Goal: Use online tool/utility: Utilize a website feature to perform a specific function

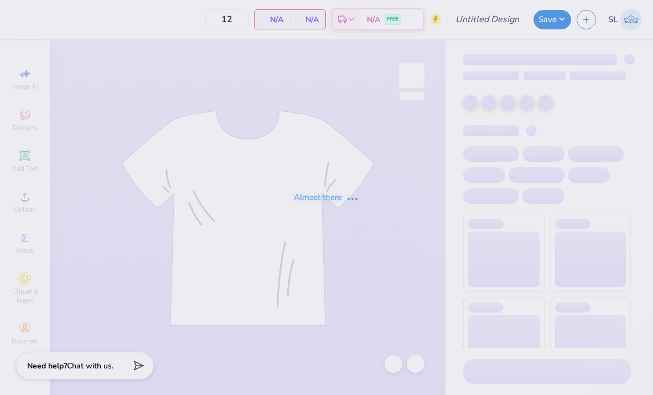
type input "Fall '25 2"
type input "30"
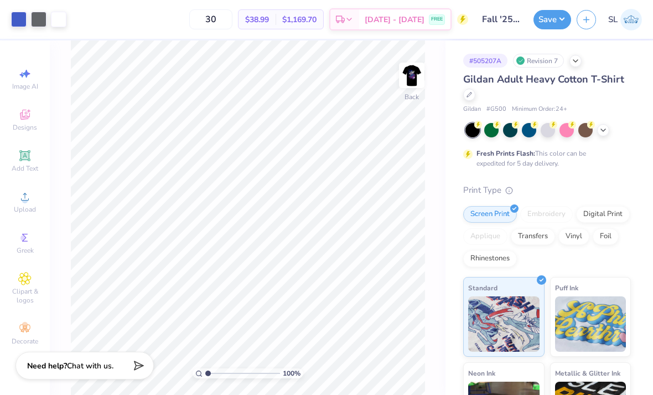
click at [416, 71] on img at bounding box center [412, 75] width 22 height 22
click at [414, 78] on img at bounding box center [412, 75] width 22 height 22
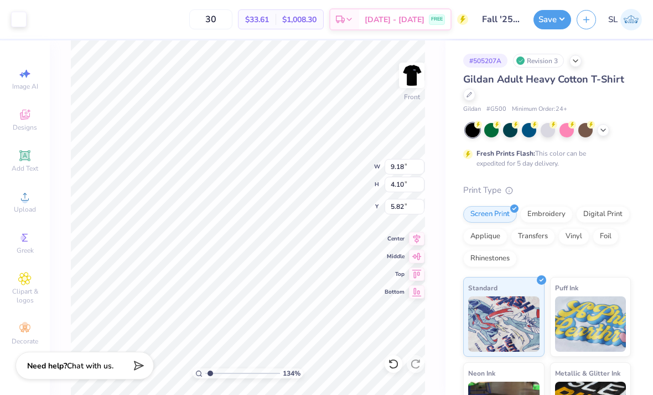
type input "1.34498067304544"
type input "9.65"
type input "7.36"
type input "6.90"
type input "1.34498067304544"
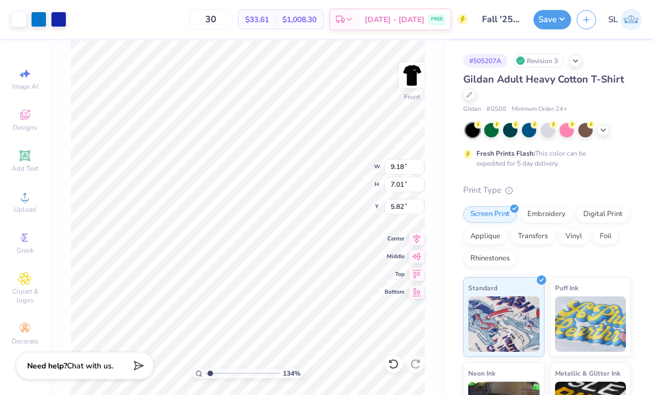
type input "9.16"
type input "6.99"
type input "5.83"
type input "1.34498067304544"
